Goal: Feedback & Contribution: Leave review/rating

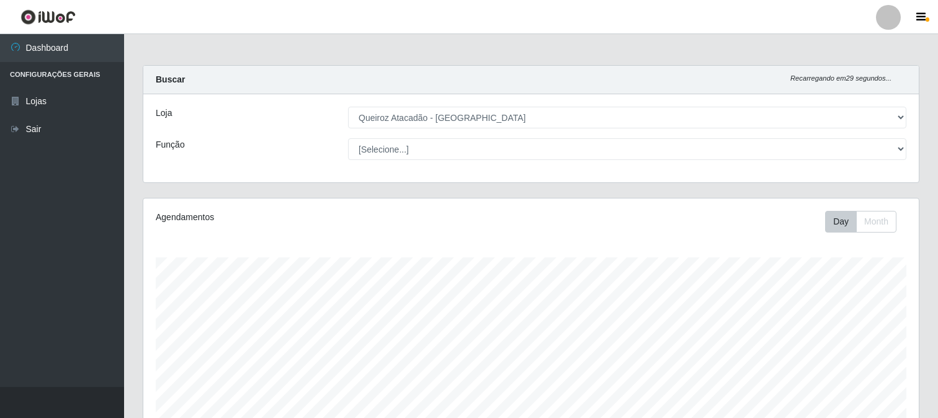
select select "464"
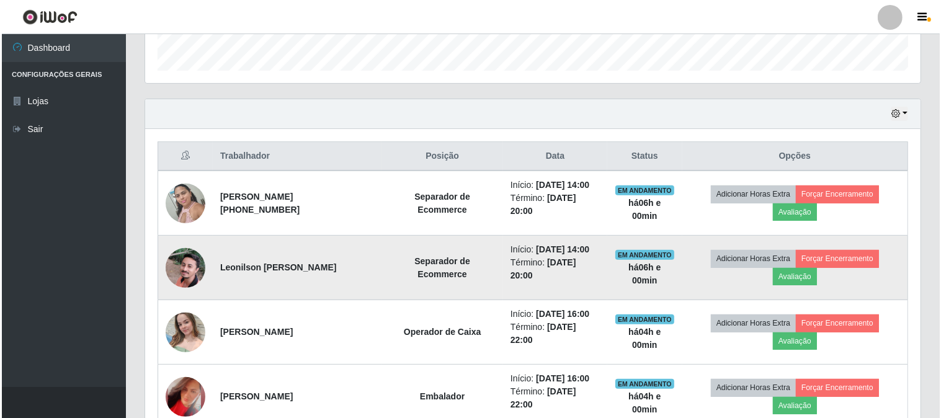
scroll to position [495, 0]
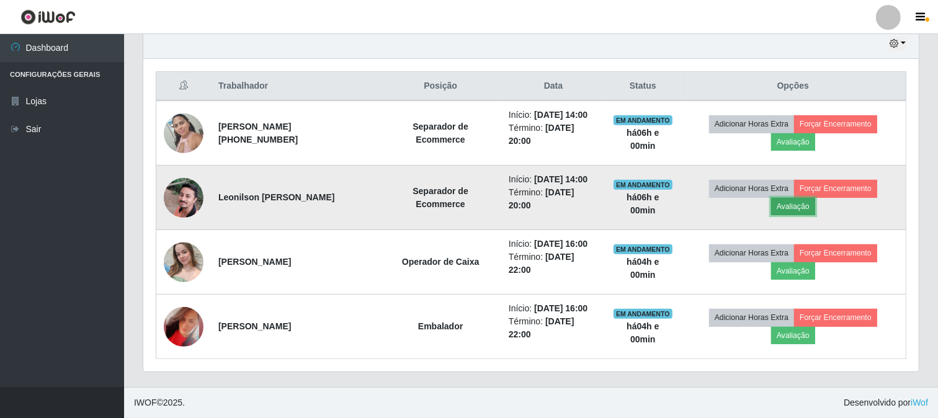
click at [811, 198] on button "Avaliação" at bounding box center [793, 206] width 44 height 17
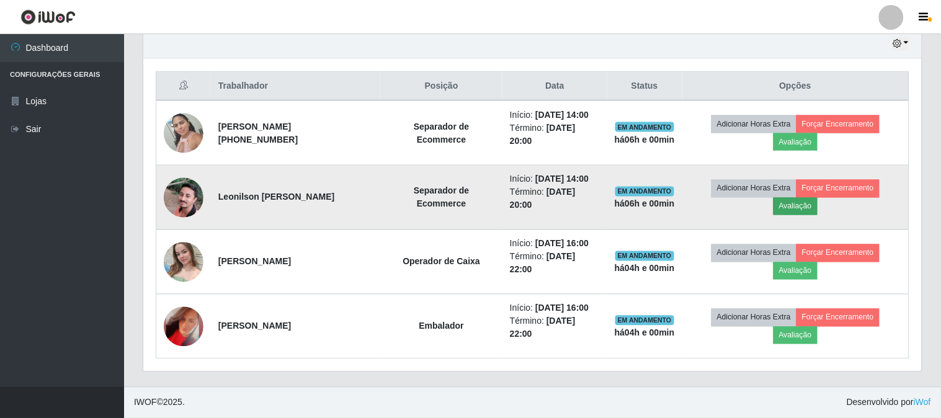
scroll to position [257, 768]
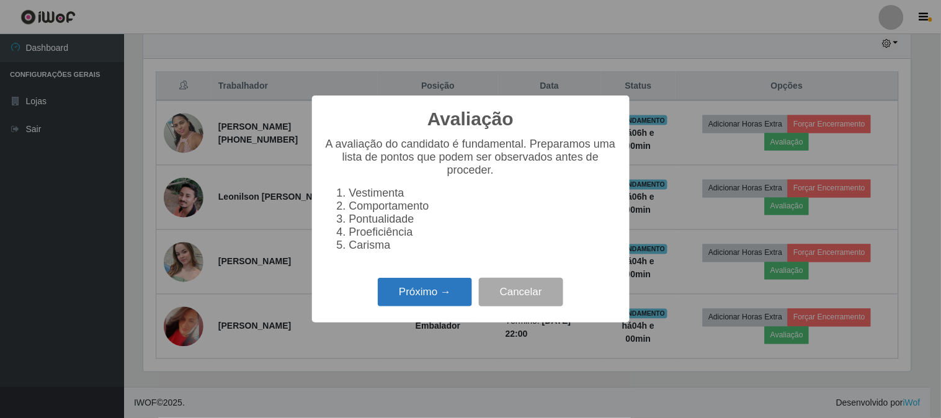
click at [426, 307] on button "Próximo →" at bounding box center [425, 292] width 94 height 29
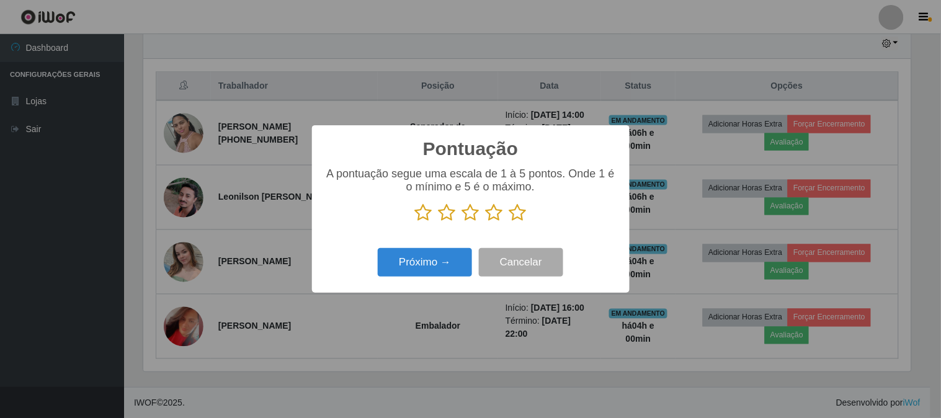
click at [514, 219] on icon at bounding box center [518, 213] width 17 height 19
click at [510, 222] on input "radio" at bounding box center [510, 222] width 0 height 0
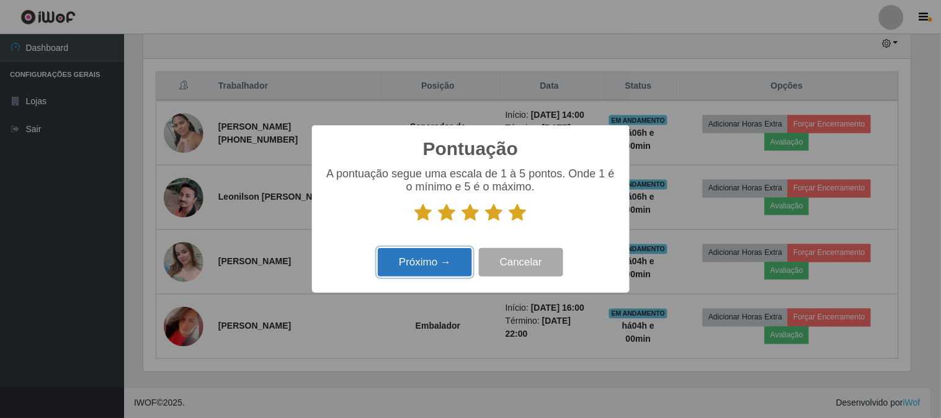
click at [424, 258] on button "Próximo →" at bounding box center [425, 262] width 94 height 29
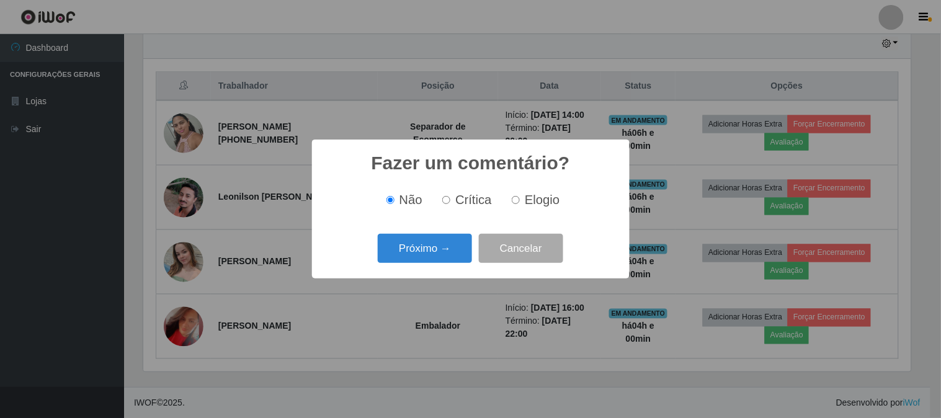
click at [518, 207] on label "Elogio" at bounding box center [533, 200] width 53 height 14
click at [518, 204] on input "Elogio" at bounding box center [516, 200] width 8 height 8
radio input "true"
click at [408, 251] on button "Próximo →" at bounding box center [425, 248] width 94 height 29
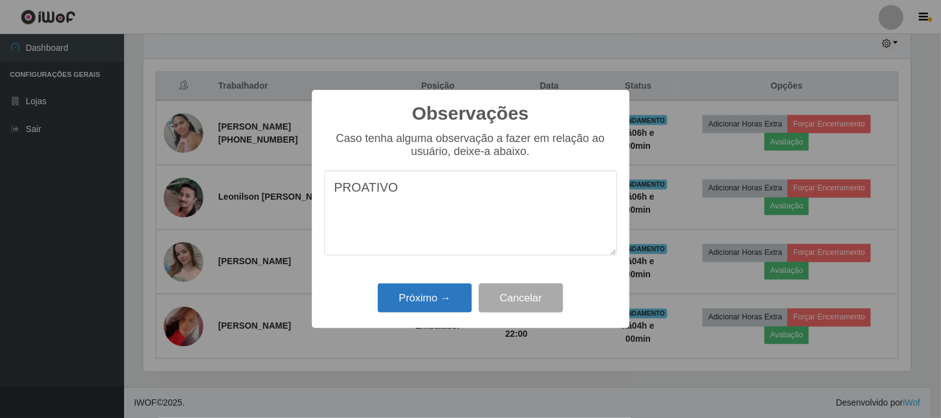
type textarea "PROATIVO"
click at [439, 300] on button "Próximo →" at bounding box center [425, 298] width 94 height 29
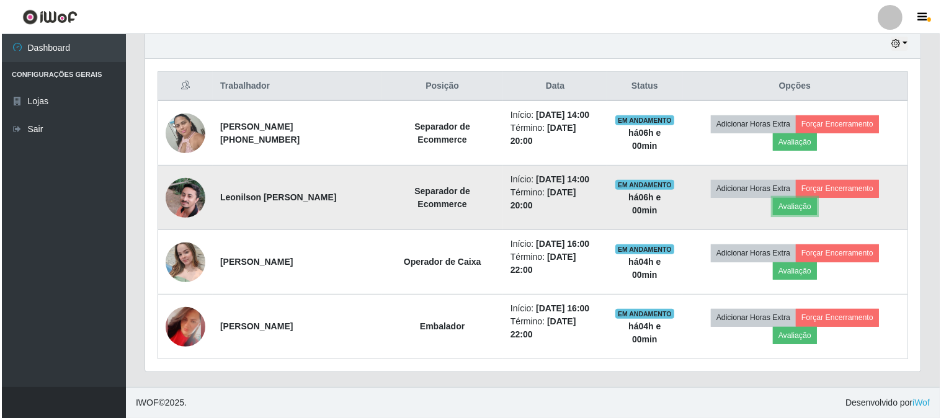
scroll to position [257, 776]
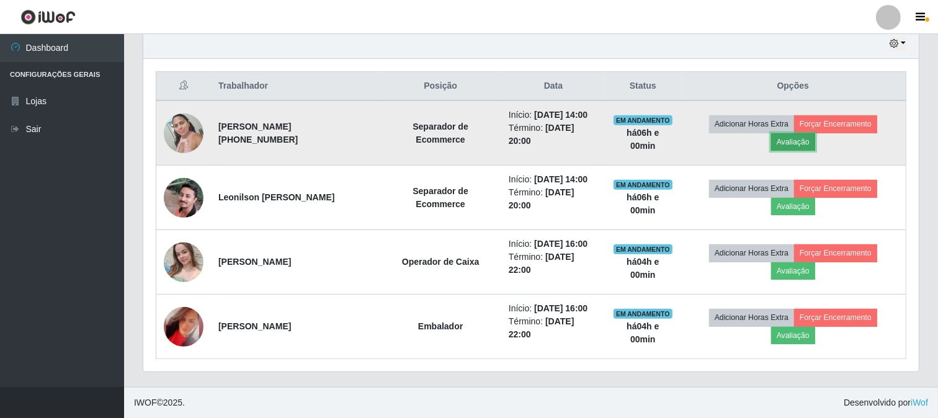
click at [790, 133] on button "Avaliação" at bounding box center [793, 141] width 44 height 17
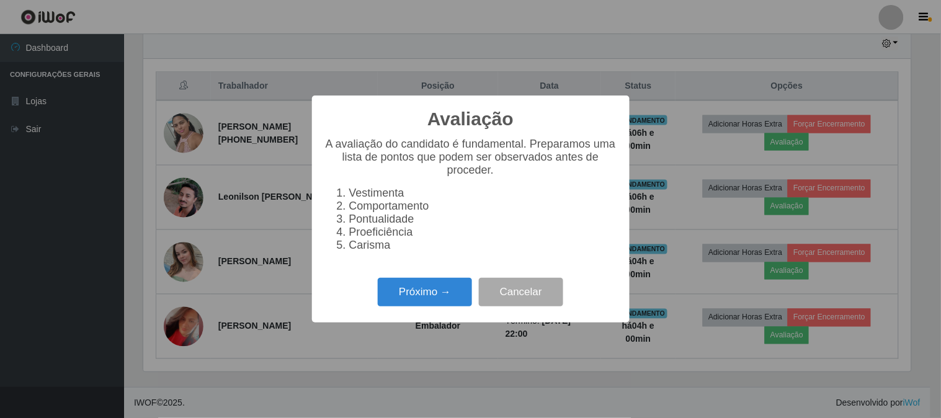
scroll to position [257, 768]
click at [421, 292] on button "Próximo →" at bounding box center [425, 292] width 94 height 29
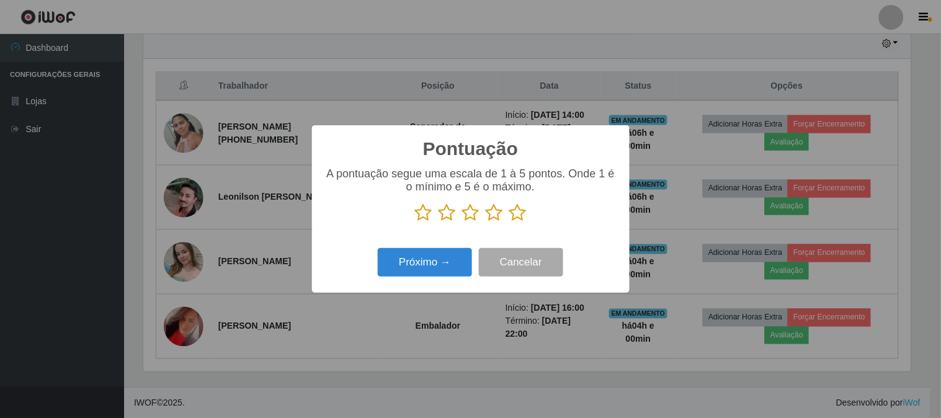
scroll to position [620340, 619829]
click at [525, 217] on icon at bounding box center [518, 213] width 17 height 19
click at [510, 222] on input "radio" at bounding box center [510, 222] width 0 height 0
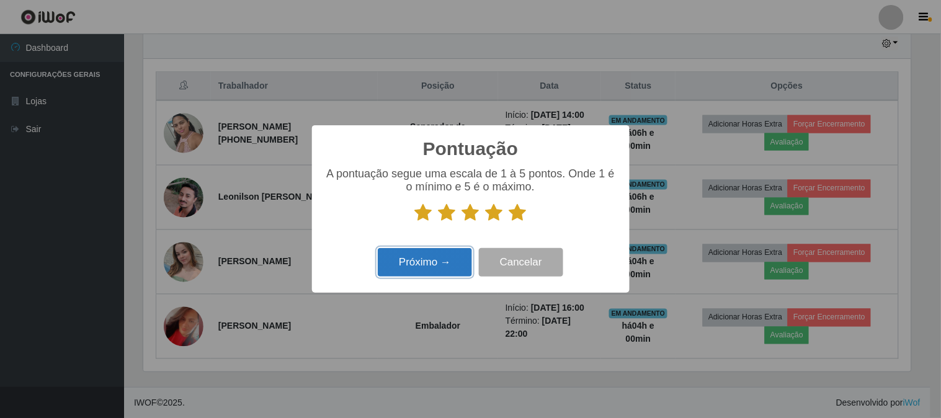
click at [406, 262] on button "Próximo →" at bounding box center [425, 262] width 94 height 29
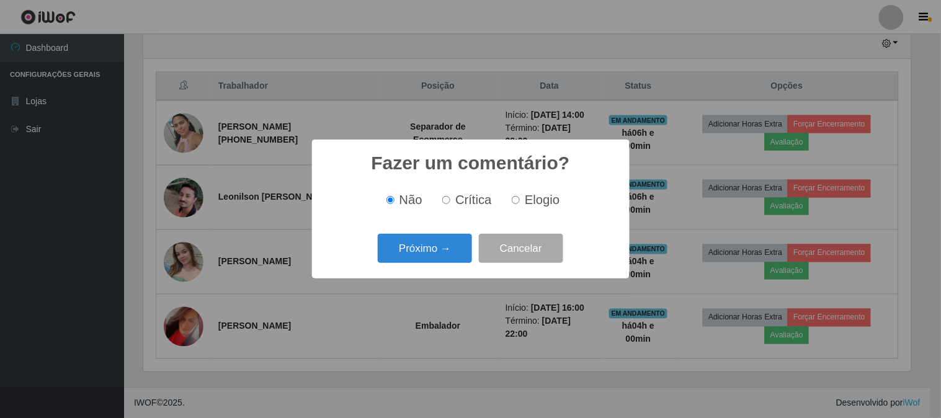
click at [525, 204] on span "Elogio" at bounding box center [542, 200] width 35 height 14
click at [520, 204] on input "Elogio" at bounding box center [516, 200] width 8 height 8
radio input "true"
click at [427, 252] on button "Próximo →" at bounding box center [425, 248] width 94 height 29
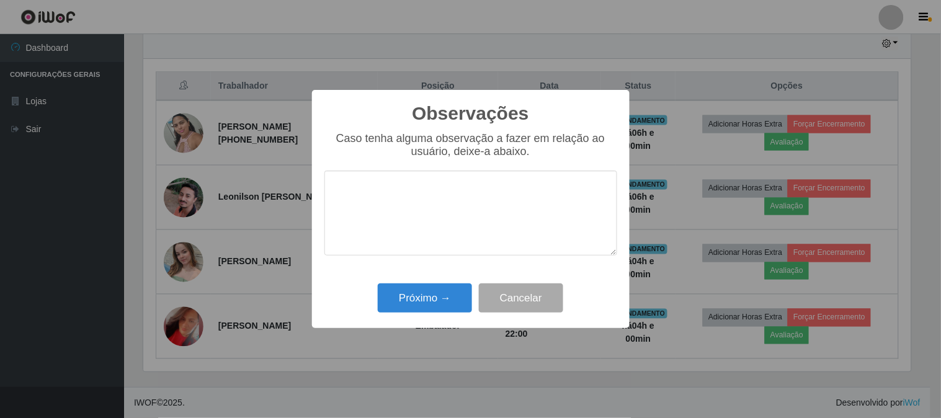
click at [441, 227] on textarea at bounding box center [471, 213] width 293 height 85
type textarea "PONTUAL"
click at [438, 300] on button "Próximo →" at bounding box center [425, 298] width 94 height 29
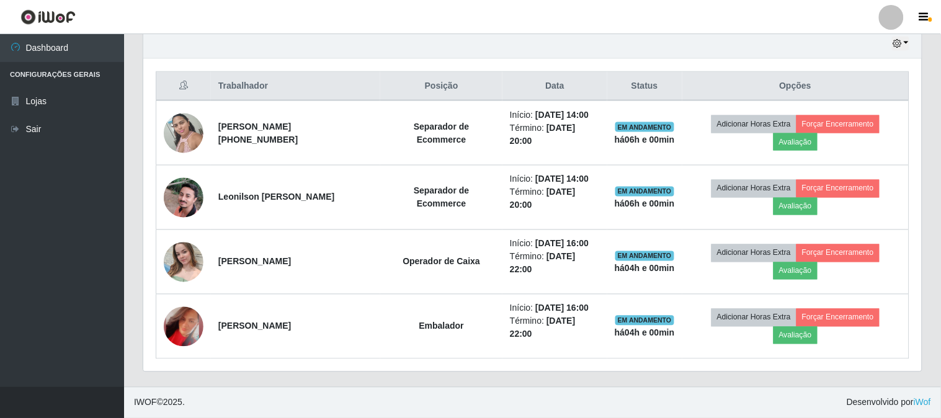
scroll to position [257, 776]
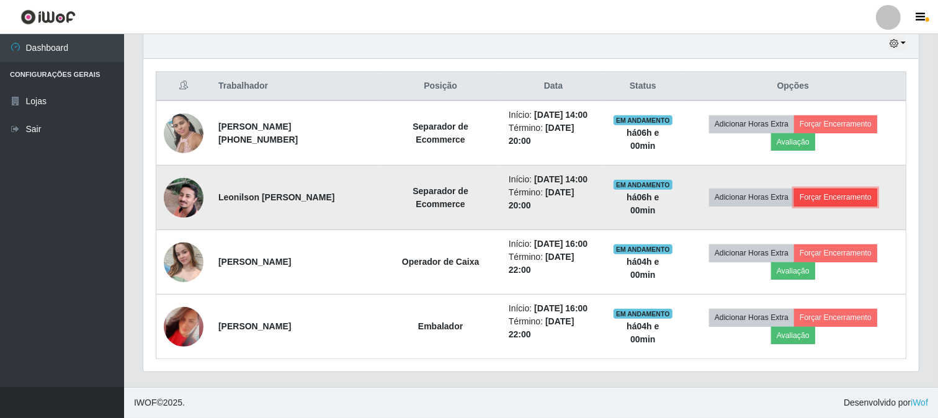
click at [814, 189] on button "Forçar Encerramento" at bounding box center [835, 197] width 83 height 17
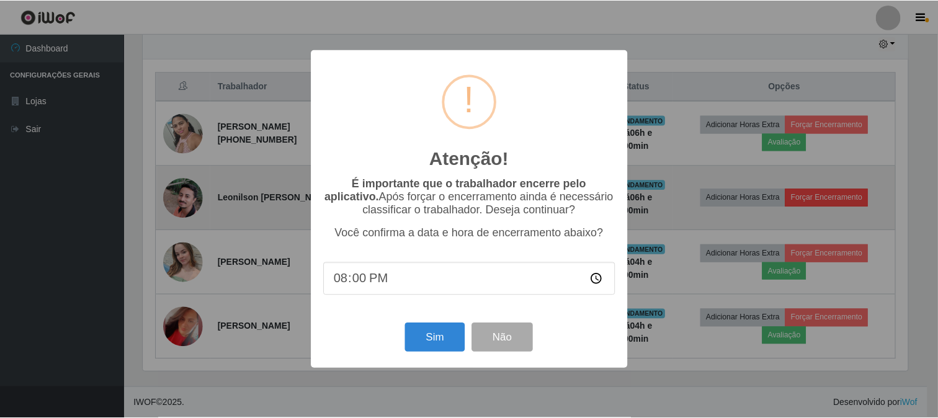
scroll to position [257, 768]
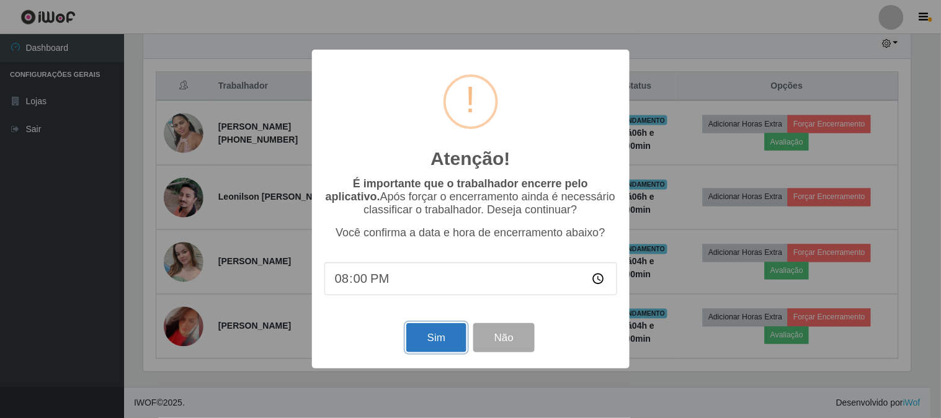
click at [457, 338] on button "Sim" at bounding box center [436, 337] width 60 height 29
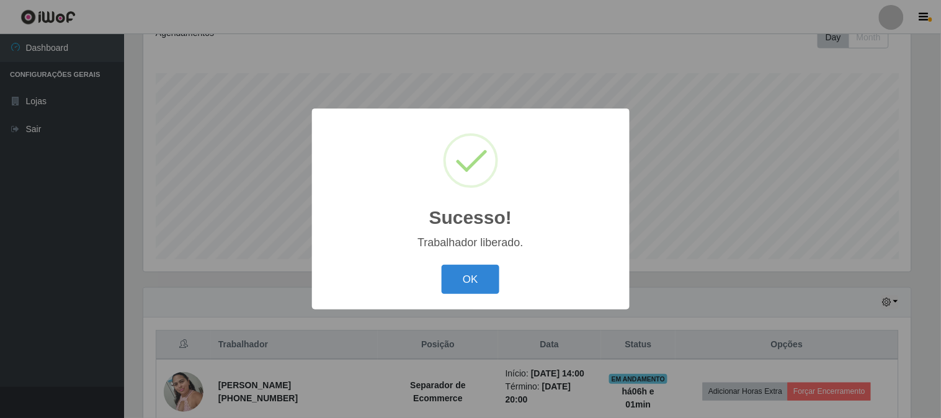
click at [462, 262] on div "OK Cancel" at bounding box center [471, 279] width 293 height 35
click at [455, 268] on button "OK" at bounding box center [471, 279] width 58 height 29
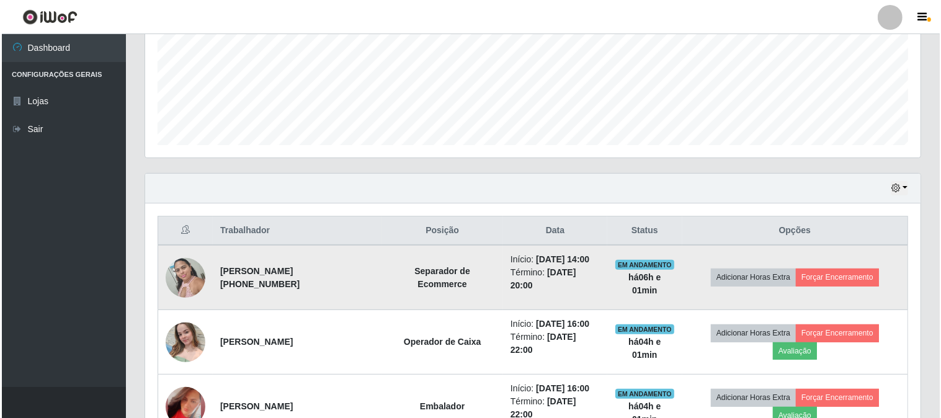
scroll to position [323, 0]
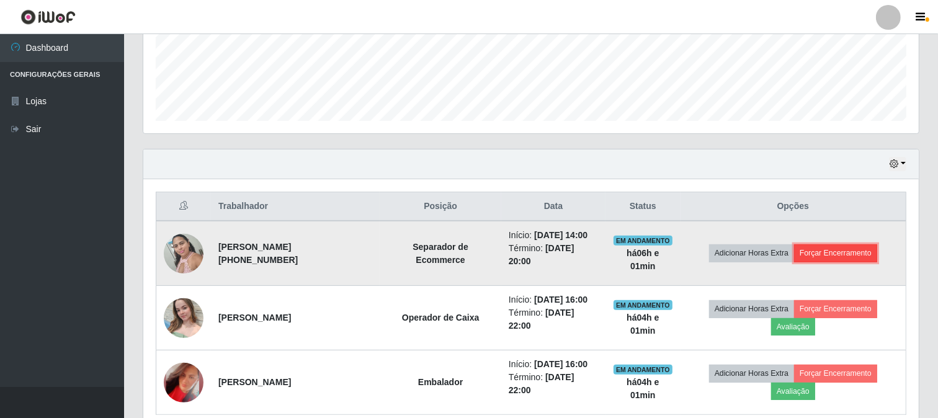
click at [851, 258] on button "Forçar Encerramento" at bounding box center [835, 253] width 83 height 17
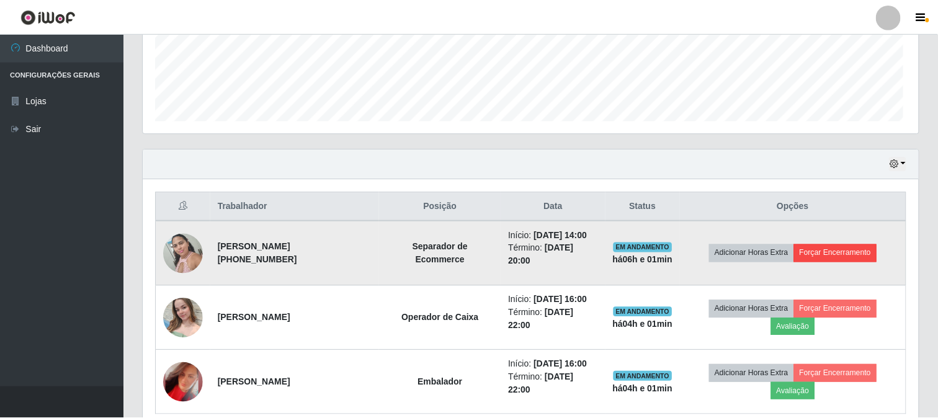
scroll to position [257, 768]
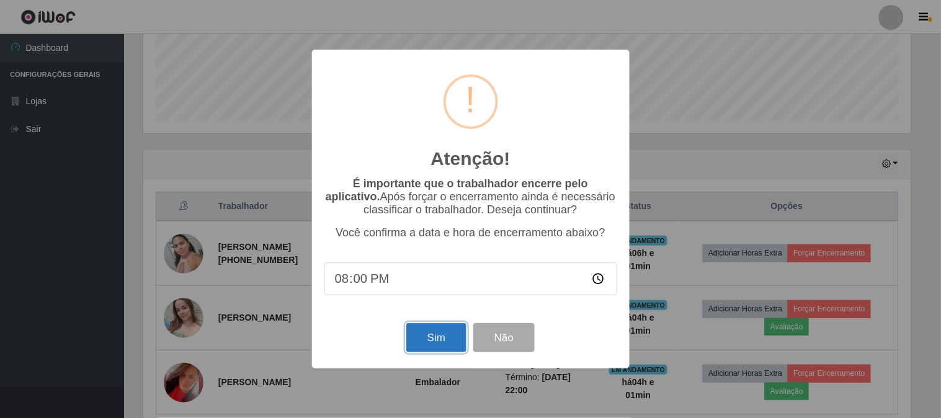
click at [439, 338] on button "Sim" at bounding box center [436, 337] width 60 height 29
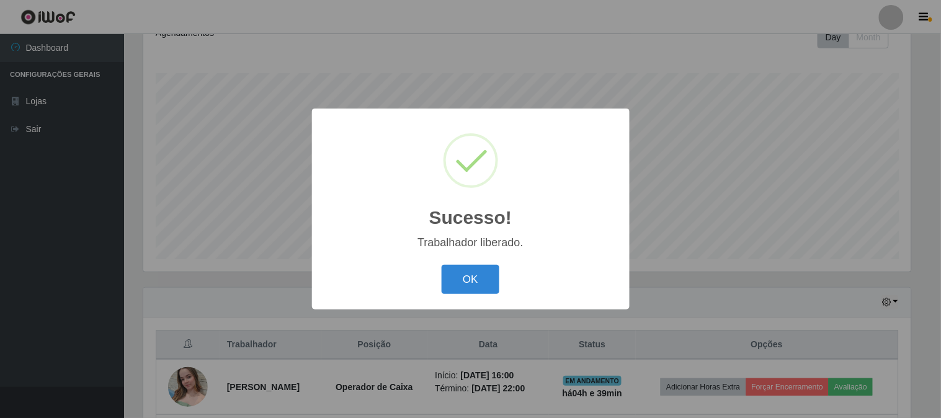
click at [442, 265] on button "OK" at bounding box center [471, 279] width 58 height 29
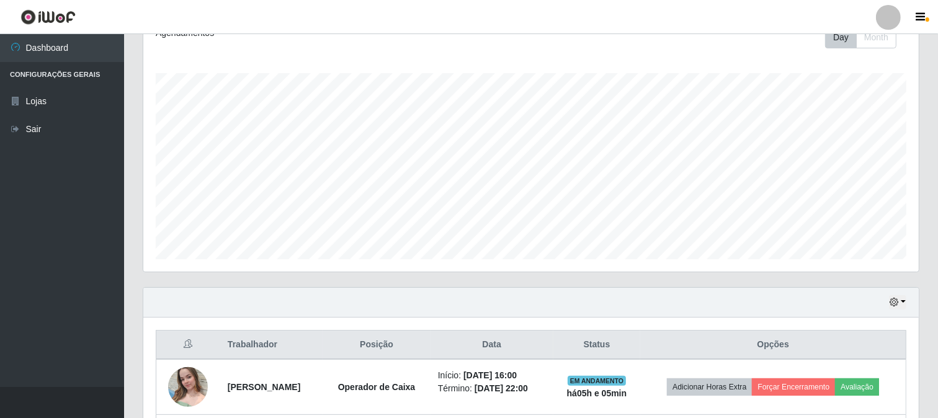
scroll to position [314, 0]
